Goal: Navigation & Orientation: Find specific page/section

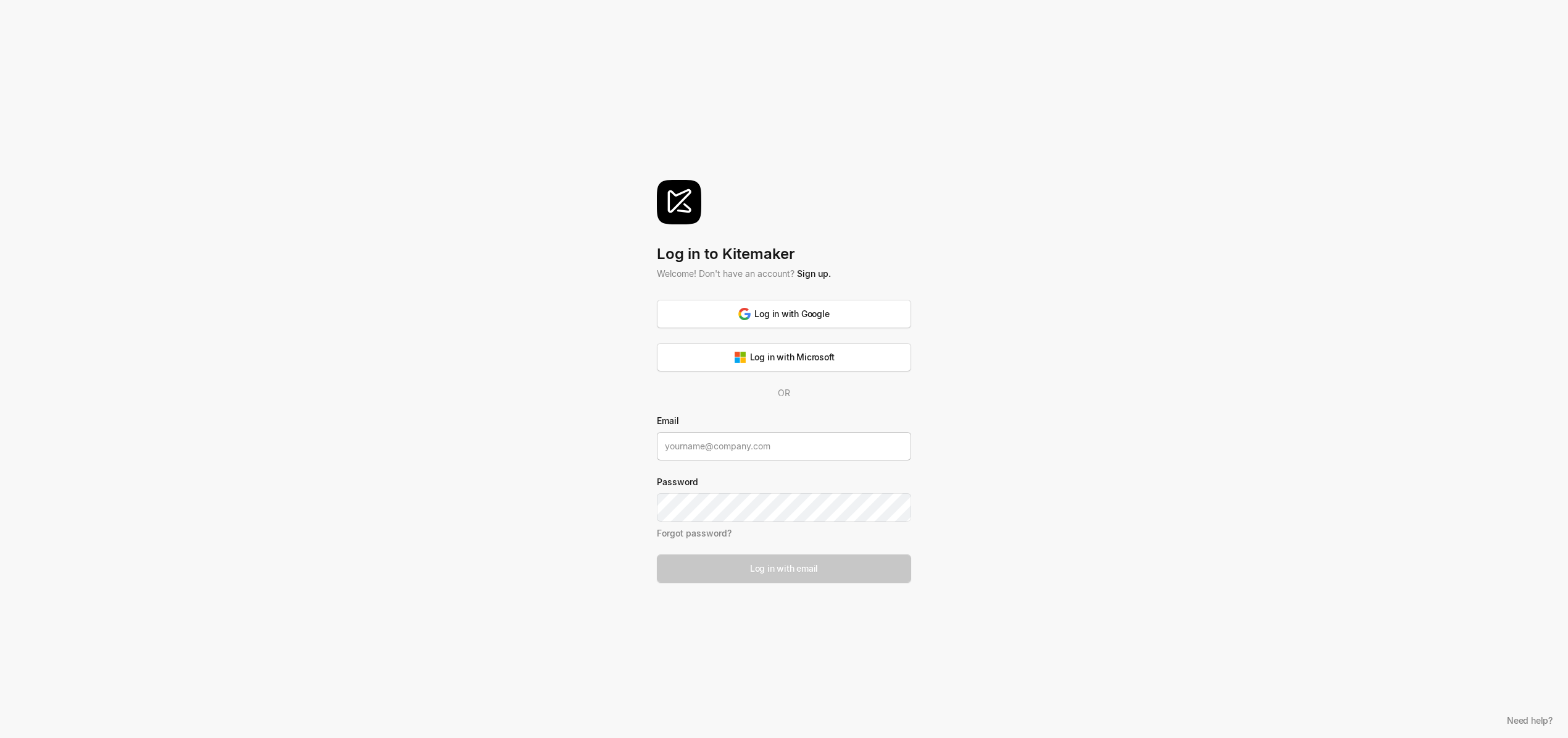
click at [771, 452] on input at bounding box center [784, 446] width 255 height 29
type input "[EMAIL_ADDRESS][DOMAIN_NAME]"
click at [775, 311] on div "Log in with Google" at bounding box center [783, 313] width 91 height 13
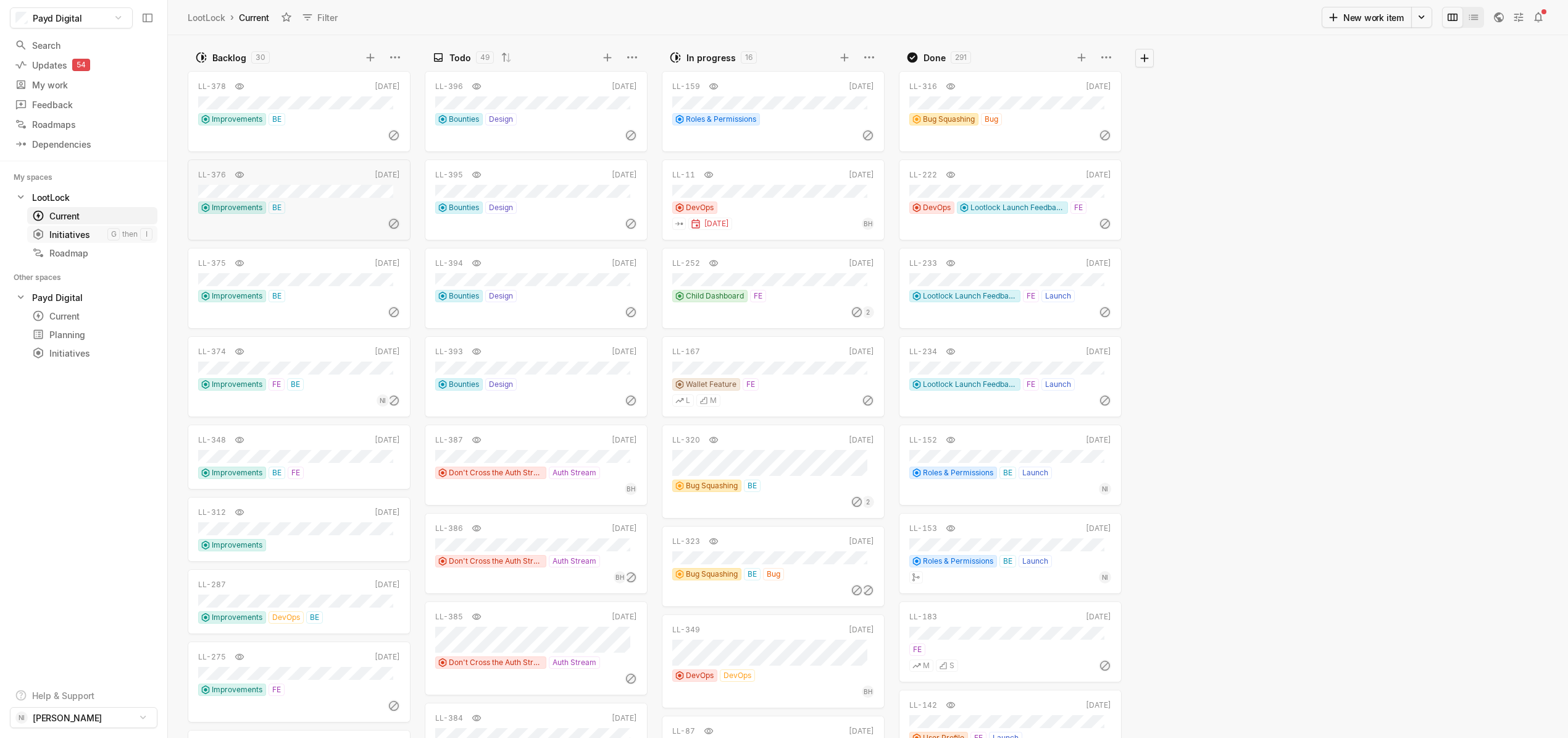
click at [76, 232] on div "Initiatives" at bounding box center [69, 234] width 75 height 13
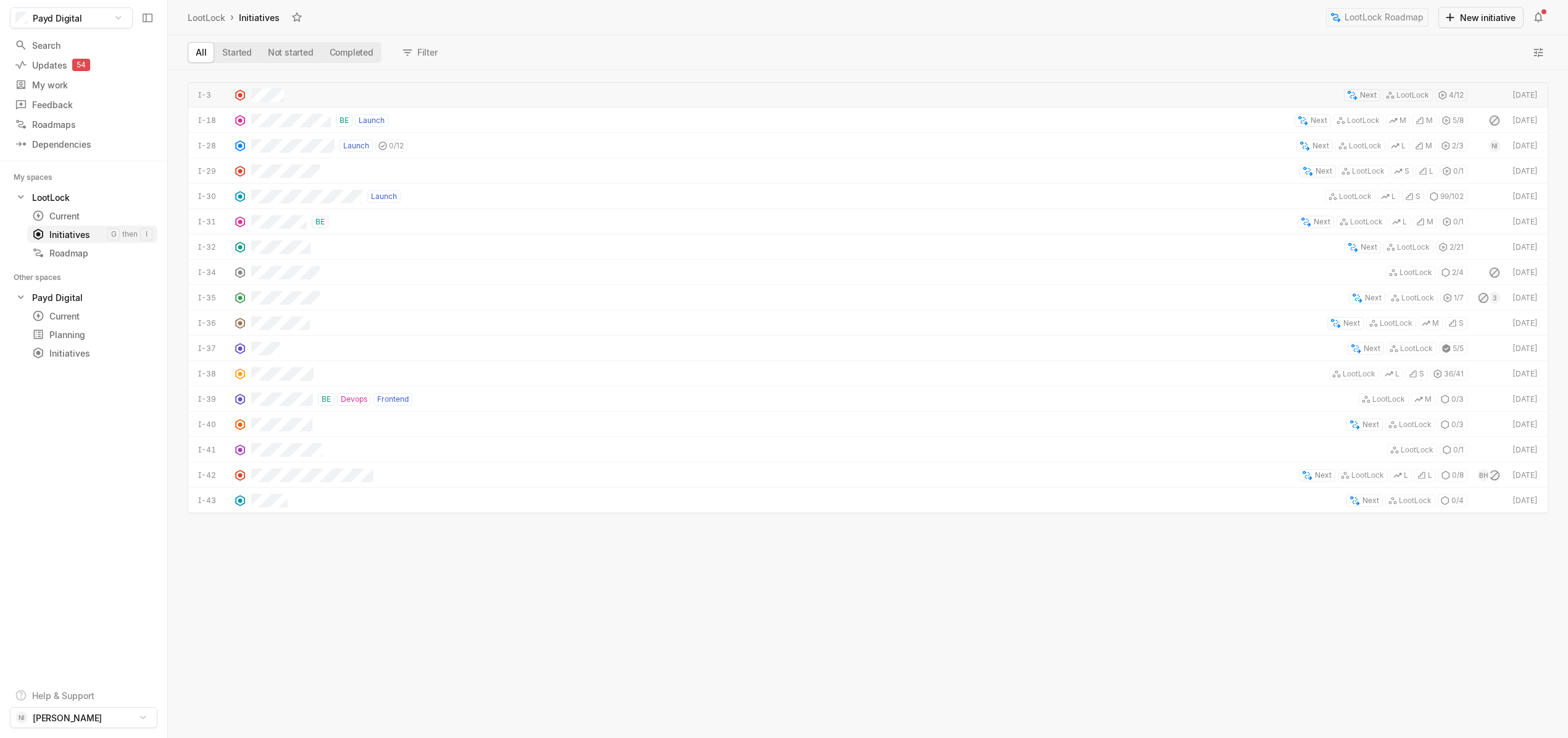
scroll to position [661, 1394]
click at [354, 301] on div "Next LootLock 1 / 7" at bounding box center [860, 297] width 1217 height 26
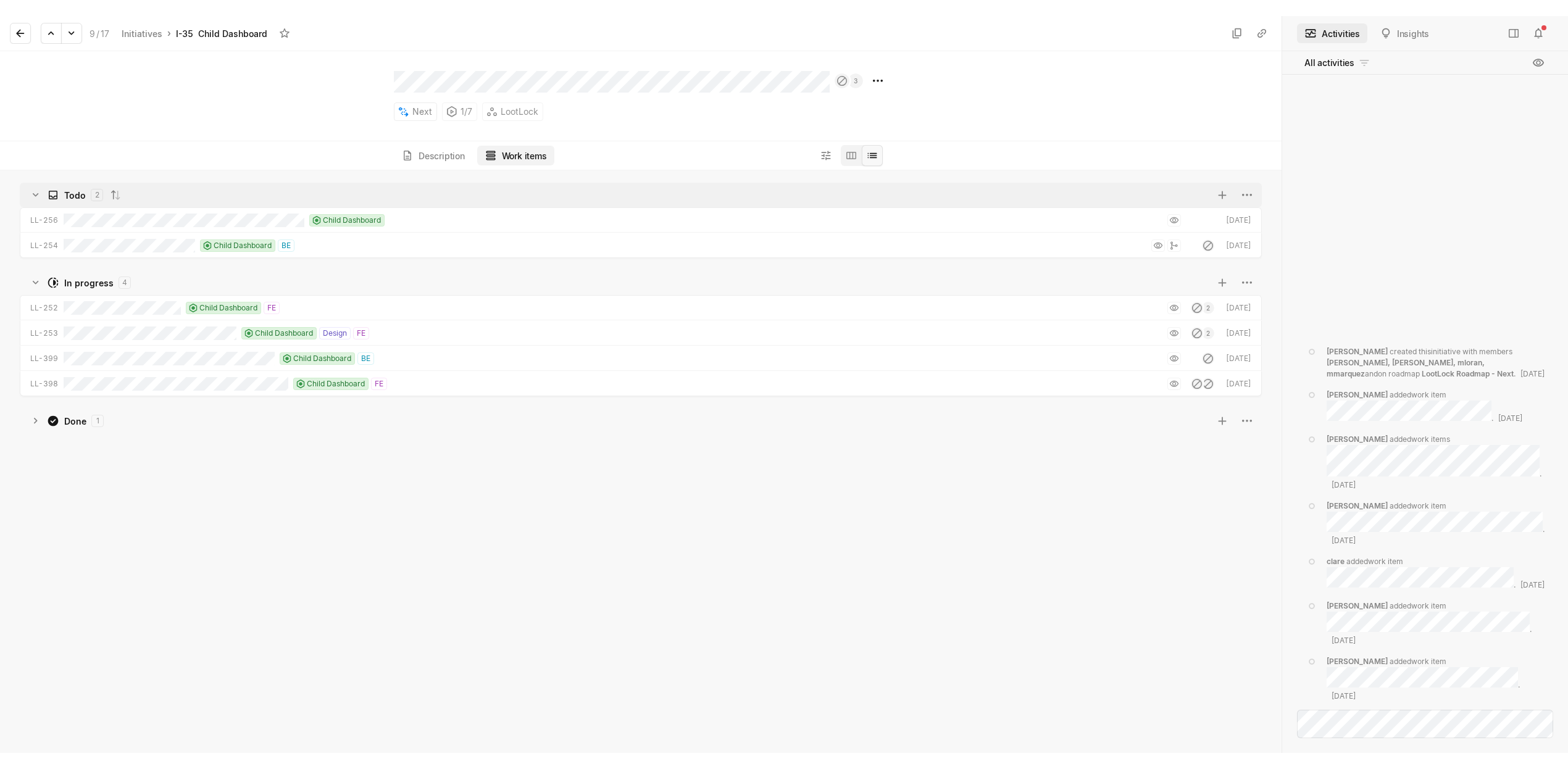
scroll to position [576, 1275]
